Goal: Find contact information: Find contact information

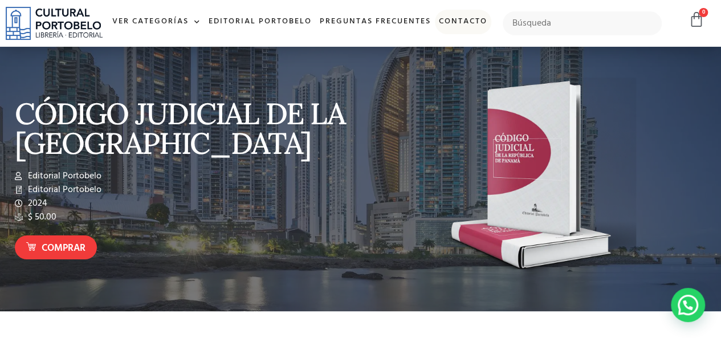
click at [435, 34] on link "Contacto" at bounding box center [463, 22] width 56 height 24
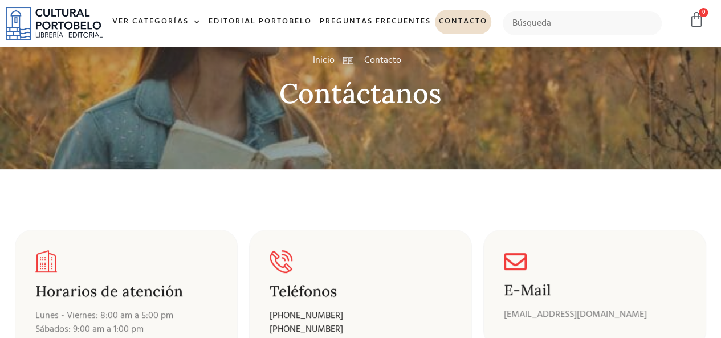
scroll to position [114, 0]
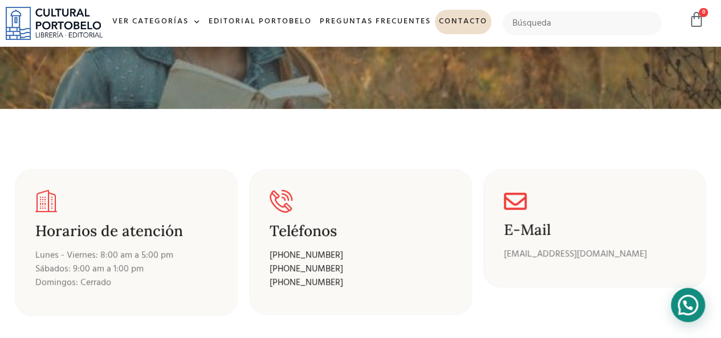
click at [685, 307] on div at bounding box center [688, 305] width 34 height 34
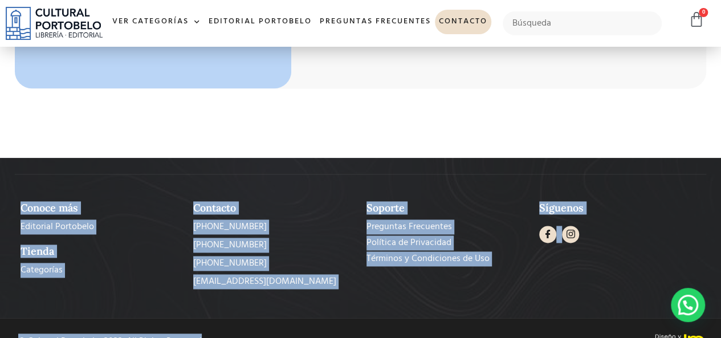
scroll to position [769, 0]
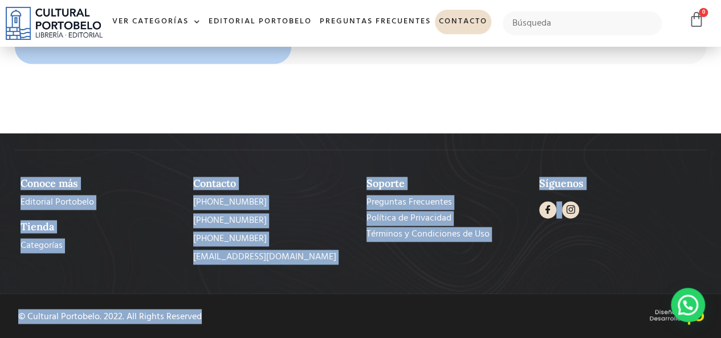
drag, startPoint x: 25, startPoint y: 111, endPoint x: 455, endPoint y: 337, distance: 485.7
click at [451, 283] on div "Suscríbete a nuestro boletín Email Suscríbete Conoce más Editorial Portobelo Ti…" at bounding box center [360, 213] width 702 height 142
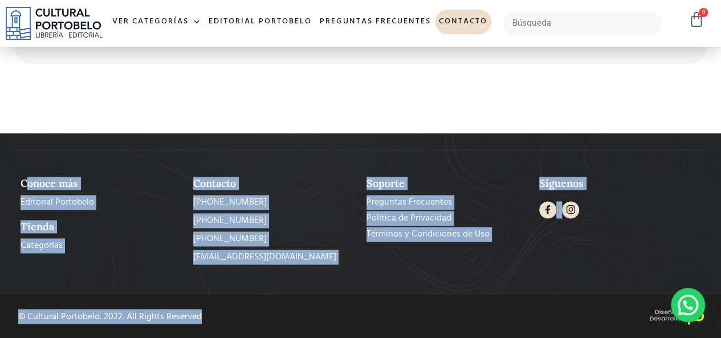
drag, startPoint x: 279, startPoint y: 306, endPoint x: 30, endPoint y: 184, distance: 277.7
click at [30, 184] on div "Suscríbete a nuestro boletín Email Suscríbete Conoce más Editorial Portobelo Ti…" at bounding box center [360, 236] width 721 height 206
